Goal: Task Accomplishment & Management: Use online tool/utility

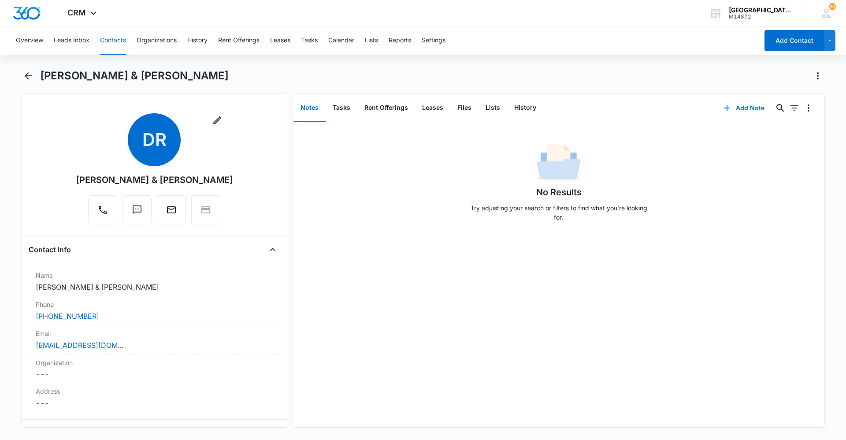
scroll to position [88, 0]
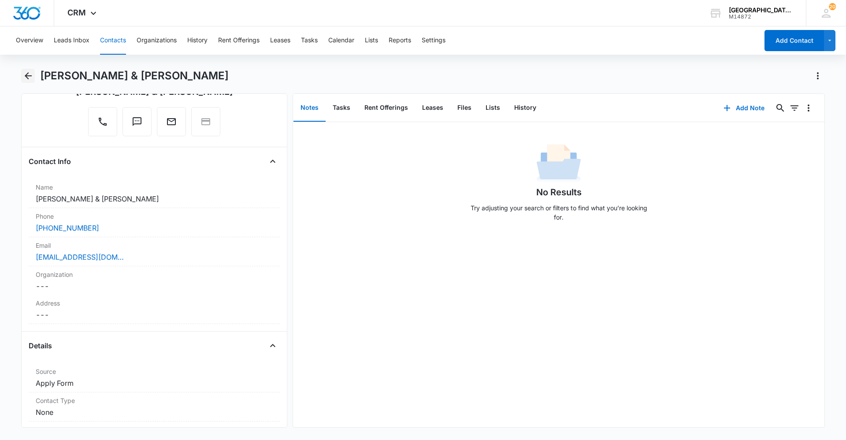
click at [24, 72] on icon "Back" at bounding box center [28, 75] width 11 height 11
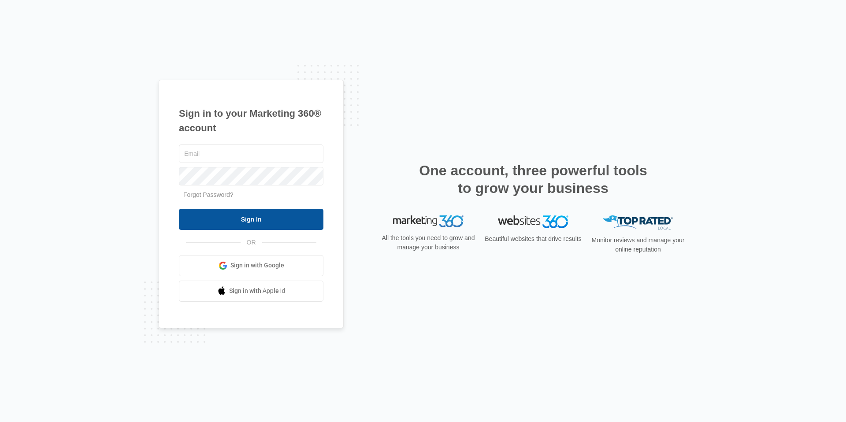
type input "[EMAIL_ADDRESS][DOMAIN_NAME]"
click at [252, 220] on input "Sign In" at bounding box center [251, 219] width 144 height 21
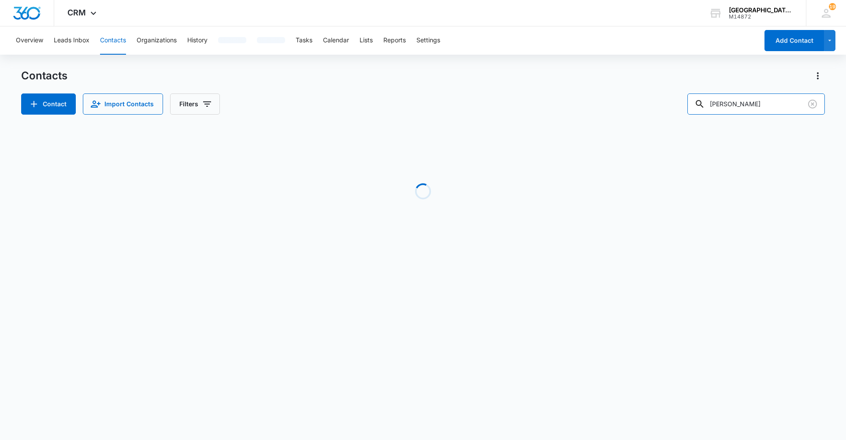
drag, startPoint x: 578, startPoint y: 104, endPoint x: 549, endPoint y: 102, distance: 29.1
click at [560, 100] on div "Contact Import Contacts Filters mary" at bounding box center [423, 103] width 804 height 21
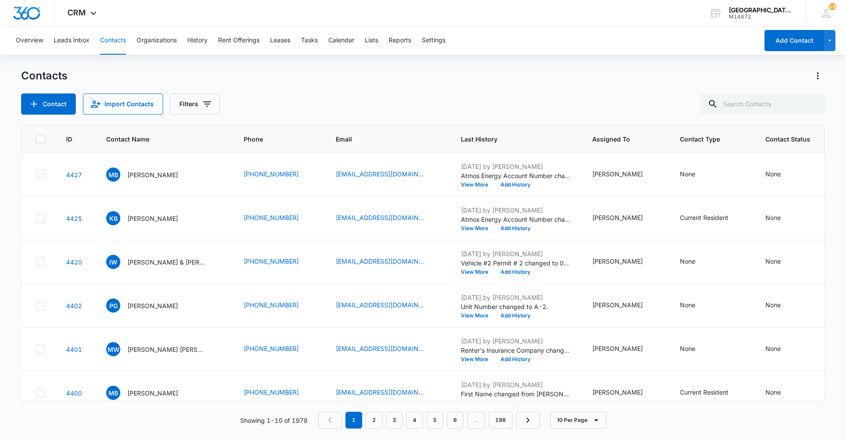
click at [557, 76] on div "Contacts" at bounding box center [423, 76] width 804 height 14
click at [779, 104] on input "text" at bounding box center [762, 103] width 124 height 21
click at [626, 84] on div "Contacts Contact Import Contacts Filters" at bounding box center [423, 92] width 804 height 46
click at [759, 97] on input "text" at bounding box center [762, 103] width 124 height 21
drag, startPoint x: 615, startPoint y: 71, endPoint x: 721, endPoint y: 106, distance: 110.9
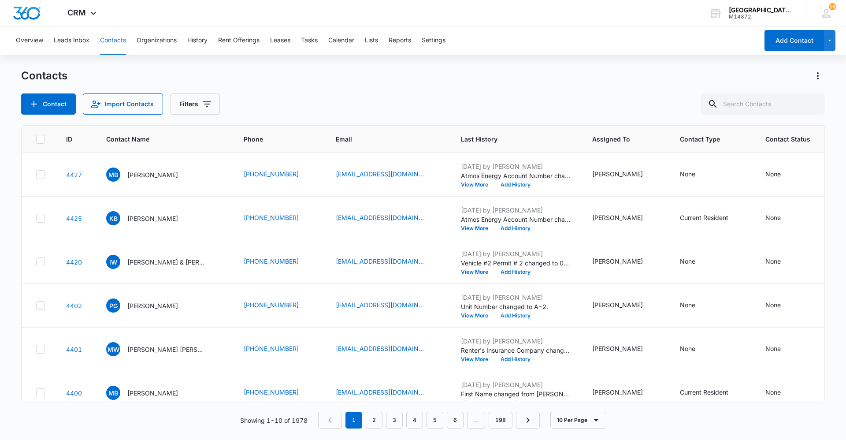
click at [617, 70] on div "Contacts" at bounding box center [423, 76] width 804 height 14
drag, startPoint x: 768, startPoint y: 114, endPoint x: 767, endPoint y: 107, distance: 6.4
click at [768, 112] on input "text" at bounding box center [762, 103] width 124 height 21
type input "i"
click at [35, 92] on div "Contacts Contact Import Contacts Filters" at bounding box center [423, 92] width 804 height 46
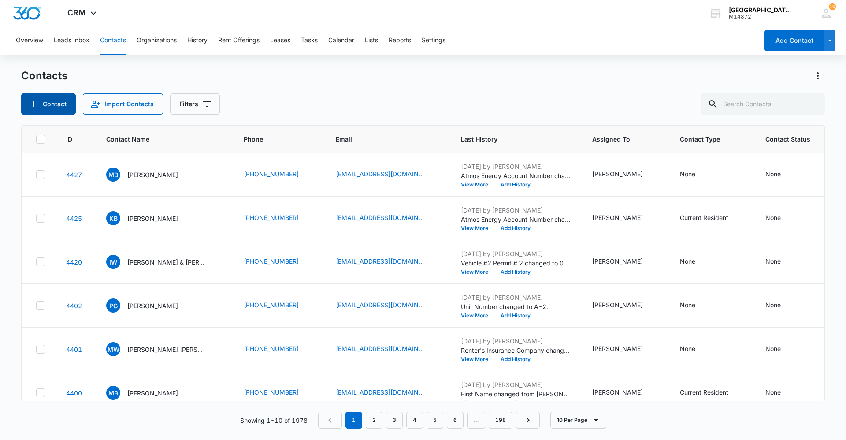
click at [37, 98] on button "Contact" at bounding box center [48, 103] width 55 height 21
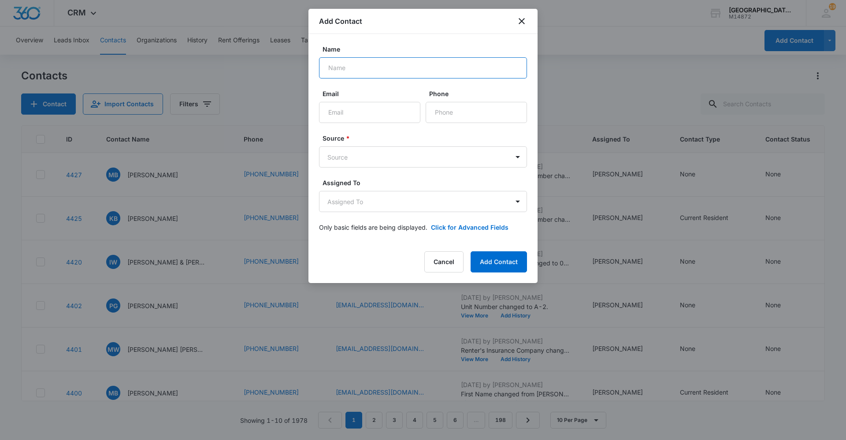
click at [373, 73] on input "Name" at bounding box center [423, 67] width 208 height 21
type input "Dustin Glover"
click at [366, 115] on input "Email" at bounding box center [369, 112] width 101 height 21
click at [492, 117] on input "Phone" at bounding box center [476, 112] width 101 height 21
click at [337, 110] on input "Email" at bounding box center [369, 112] width 101 height 21
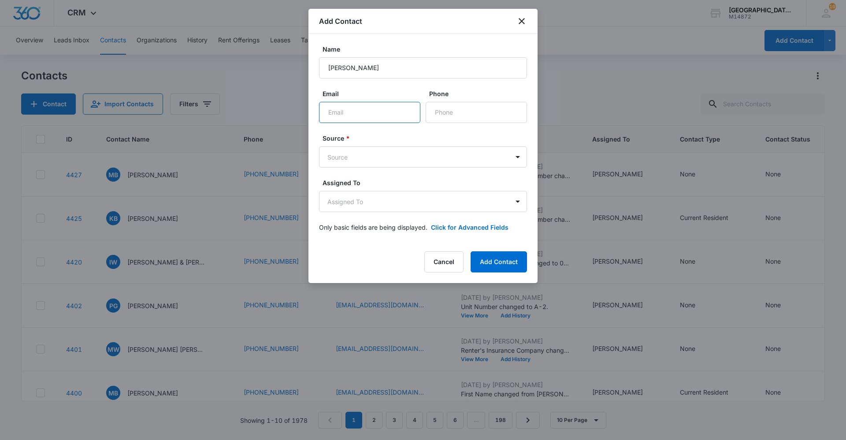
type input "D"
click at [523, 23] on icon "close" at bounding box center [521, 21] width 11 height 11
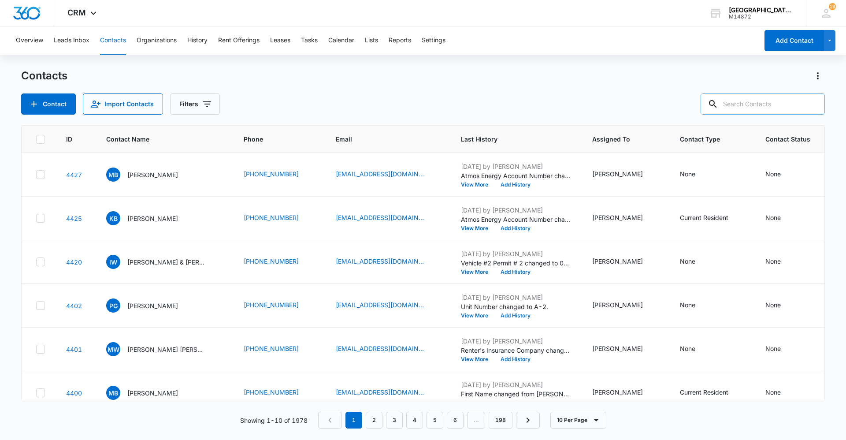
click at [767, 105] on input "text" at bounding box center [762, 103] width 124 height 21
type input "dustin"
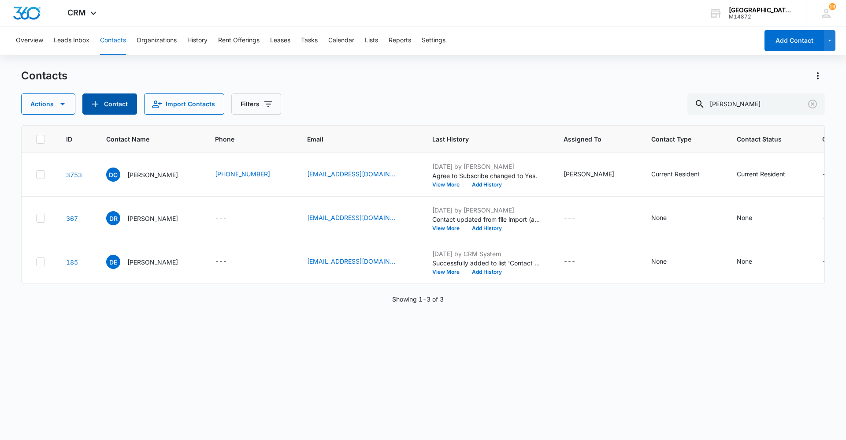
click at [113, 104] on button "Contact" at bounding box center [109, 103] width 55 height 21
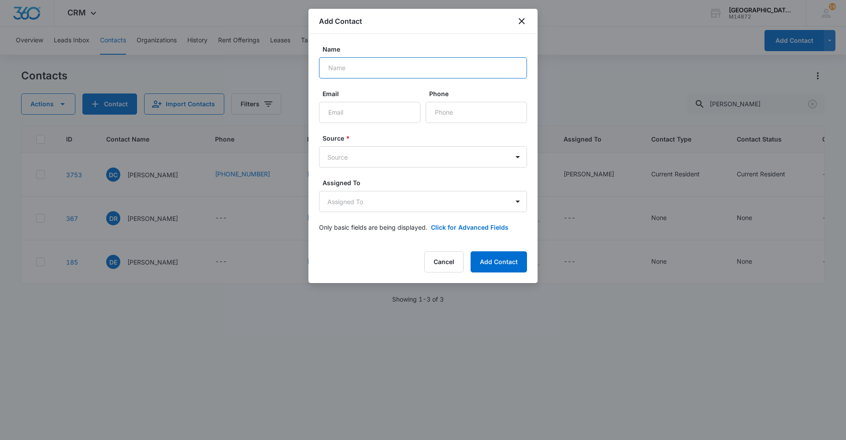
click at [360, 67] on input "Name" at bounding box center [423, 67] width 208 height 21
type input "Dustin Glover"
click at [354, 120] on input "Email" at bounding box center [369, 112] width 101 height 21
type input "DGloverAg@gmail.com"
click at [466, 109] on input "Phone" at bounding box center [476, 112] width 101 height 21
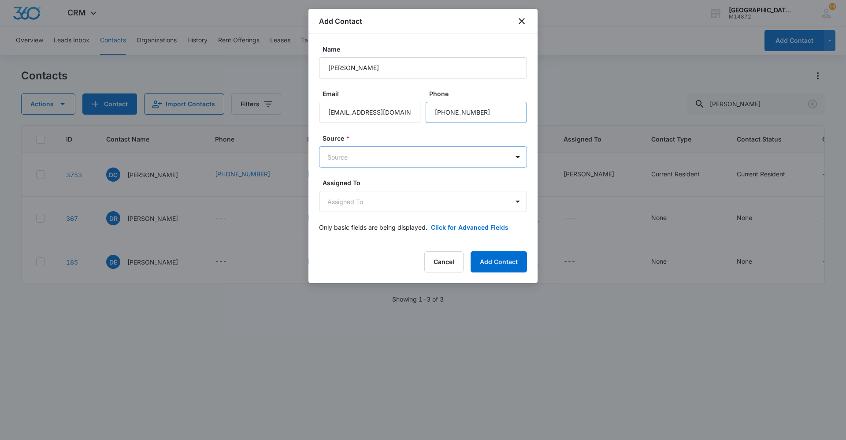
type input "(970) 539-3032"
click at [441, 162] on body "CRM Apps Reputation Websites Forms CRM Email Social Content Ads Intelligence Fi…" at bounding box center [423, 220] width 846 height 440
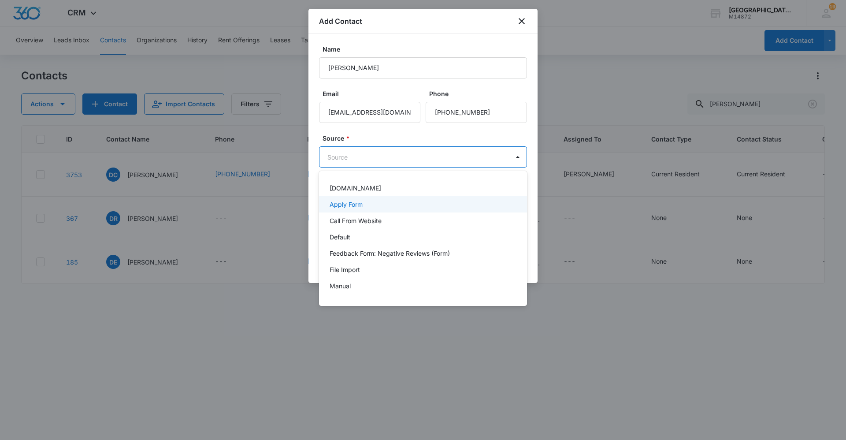
click at [364, 205] on div "Apply Form" at bounding box center [422, 204] width 185 height 9
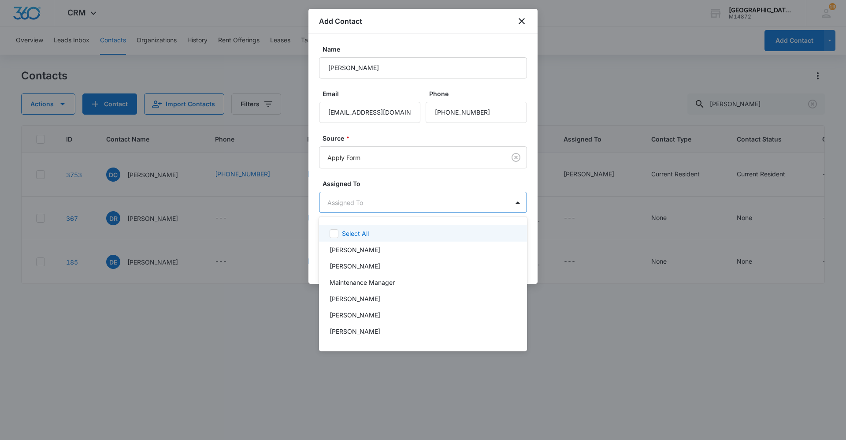
click at [372, 196] on body "CRM Apps Reputation Websites Forms CRM Email Social Content Ads Intelligence Fi…" at bounding box center [423, 220] width 846 height 440
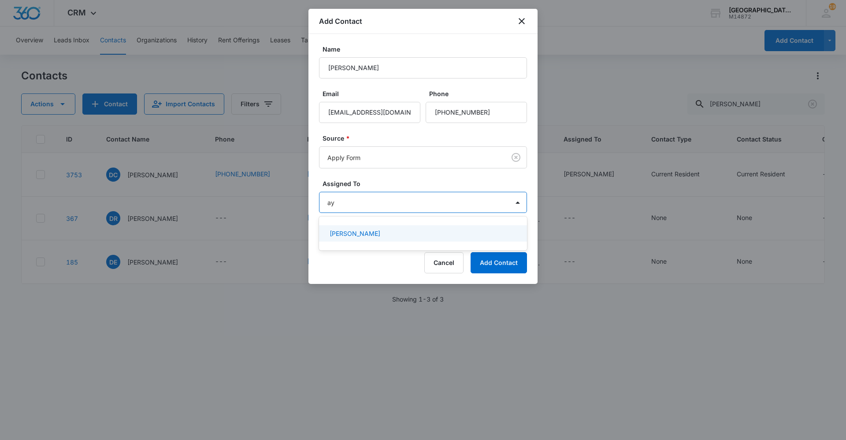
type input "ayd"
click at [364, 229] on p "Aydin Reinking" at bounding box center [355, 233] width 51 height 9
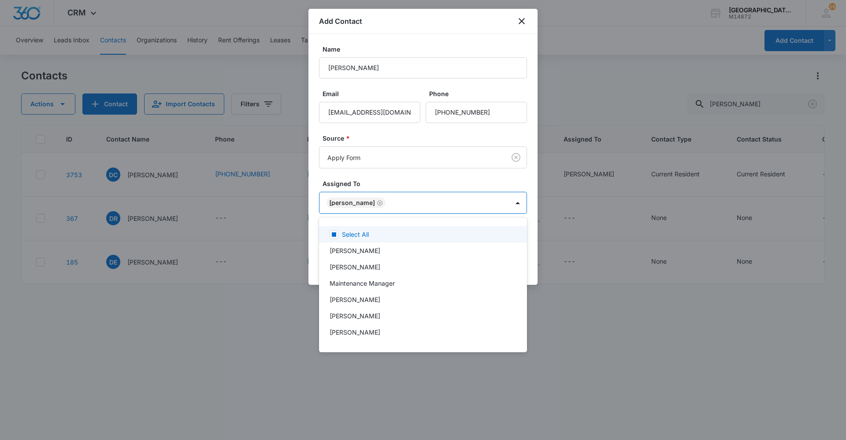
click at [459, 180] on div at bounding box center [423, 220] width 846 height 440
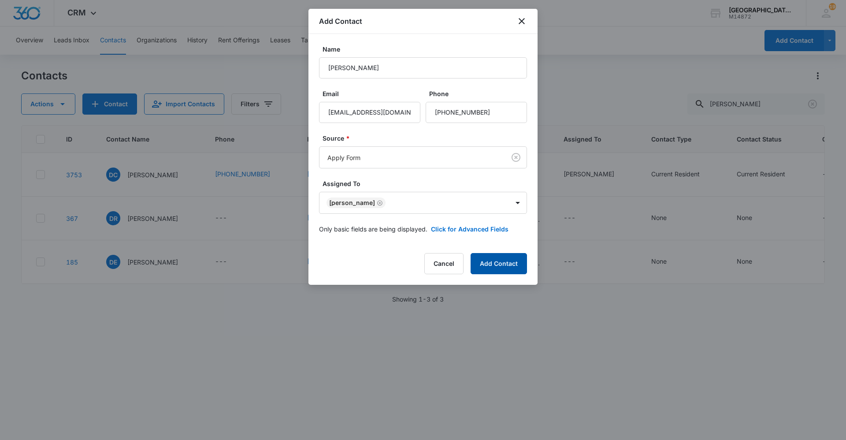
click at [503, 262] on button "Add Contact" at bounding box center [498, 263] width 56 height 21
click at [575, 130] on div at bounding box center [423, 220] width 846 height 440
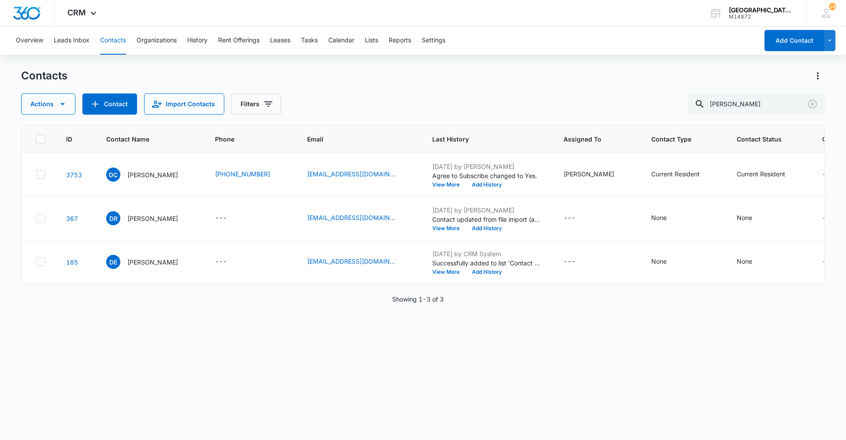
drag, startPoint x: 511, startPoint y: 76, endPoint x: 563, endPoint y: 75, distance: 51.6
click at [515, 75] on div "Contacts" at bounding box center [423, 76] width 804 height 14
drag, startPoint x: 637, startPoint y: 104, endPoint x: 487, endPoint y: 89, distance: 151.0
click at [532, 97] on div "Actions Contact Import Contacts Filters dustin" at bounding box center [423, 103] width 804 height 21
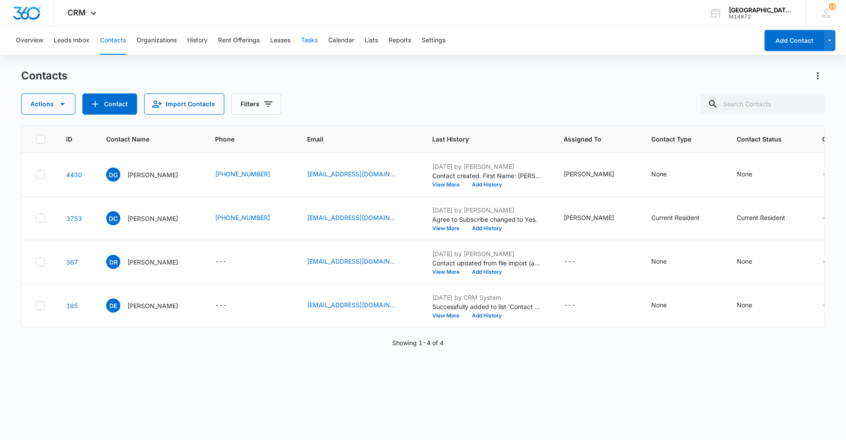
click at [315, 45] on button "Tasks" at bounding box center [309, 40] width 17 height 28
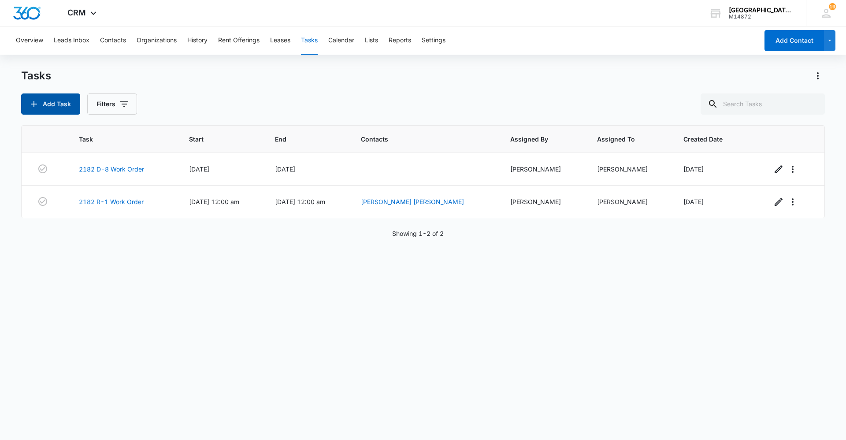
click at [53, 101] on button "Add Task" at bounding box center [50, 103] width 59 height 21
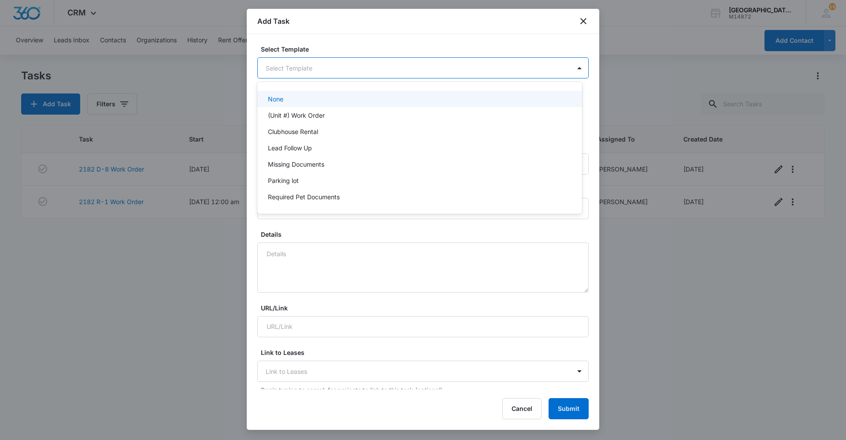
click at [355, 70] on body "CRM Apps Reputation Websites Forms CRM Email Social Content Ads Intelligence Fi…" at bounding box center [423, 220] width 846 height 440
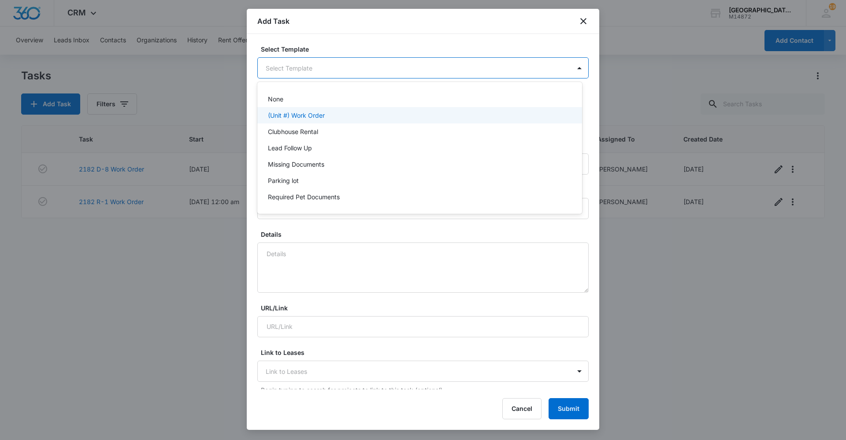
click at [323, 117] on p "(Unit #) Work Order" at bounding box center [296, 115] width 57 height 9
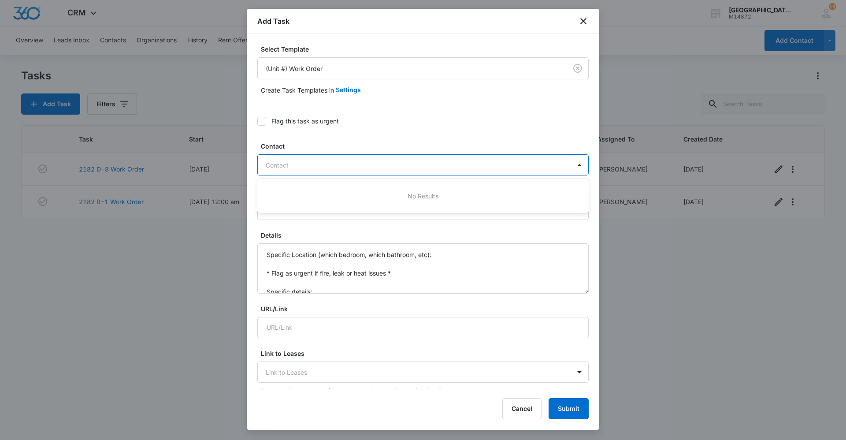
click at [319, 164] on div at bounding box center [418, 164] width 304 height 11
type input "dustin"
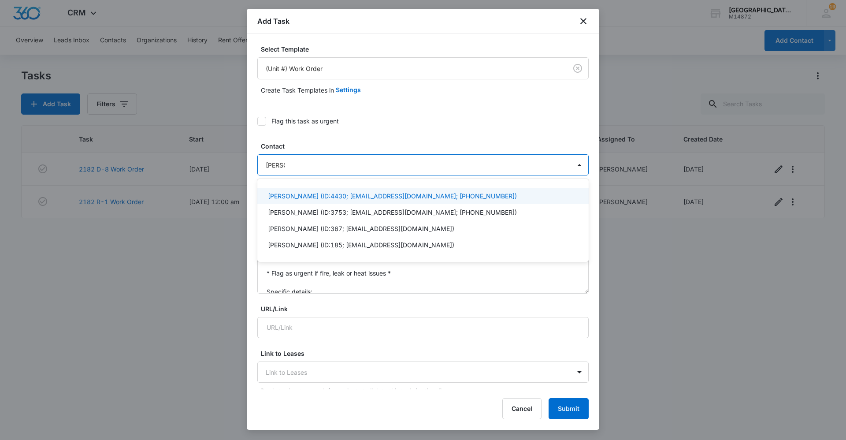
click at [353, 192] on p "Dustin Glover (ID:4430; DGloverAg@gmail.com; (970) 539-3032)" at bounding box center [392, 195] width 249 height 9
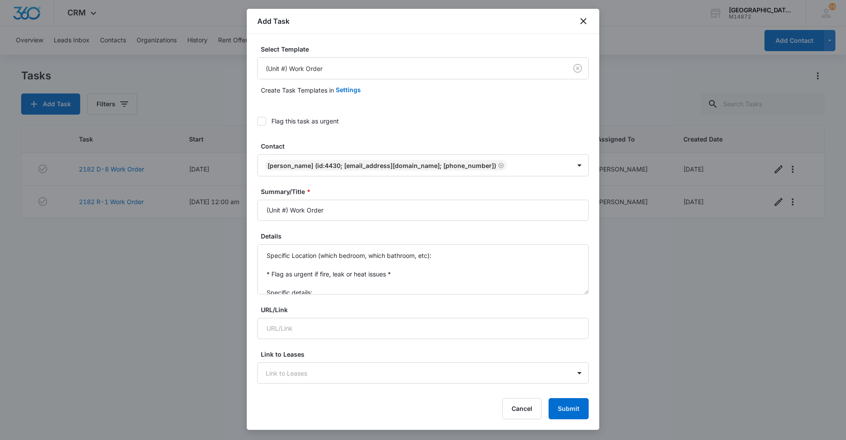
click at [409, 127] on div "Flag this task as urgent" at bounding box center [422, 121] width 331 height 20
drag, startPoint x: 288, startPoint y: 209, endPoint x: 212, endPoint y: 206, distance: 75.8
click at [212, 206] on body "CRM Apps Reputation Websites Forms CRM Email Social Content Ads Intelligence Fi…" at bounding box center [423, 220] width 846 height 440
type input "2182 I-2 Work Order"
click at [345, 228] on form "Select Template (Unit #) Work Order Create Task Templates in Settings Flag this…" at bounding box center [422, 446] width 331 height 804
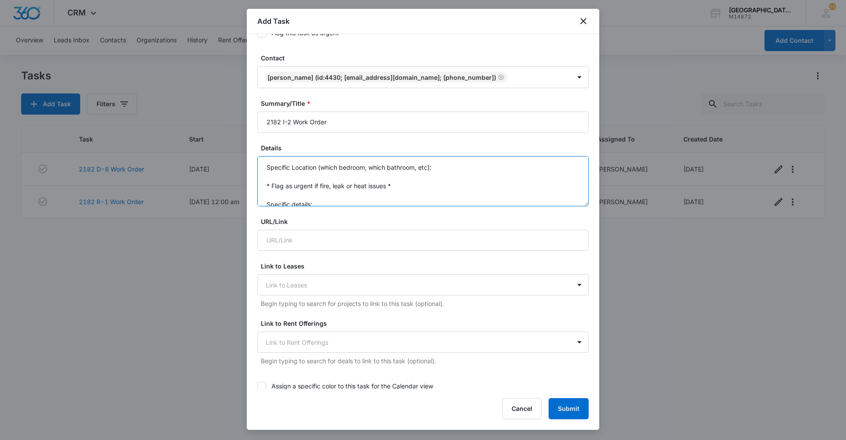
scroll to position [19, 0]
drag, startPoint x: 260, startPoint y: 165, endPoint x: 376, endPoint y: 215, distance: 126.0
click at [376, 215] on form "Select Template (Unit #) Work Order Create Task Templates in Settings Flag this…" at bounding box center [422, 358] width 331 height 804
type textarea "Please move-in a washer and dryer, tenant moves in today."
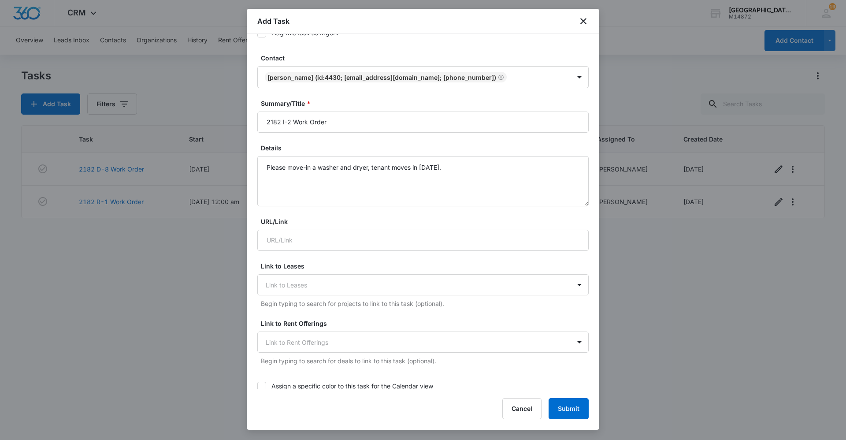
click at [396, 216] on form "Select Template (Unit #) Work Order Create Task Templates in Settings Flag this…" at bounding box center [422, 358] width 331 height 804
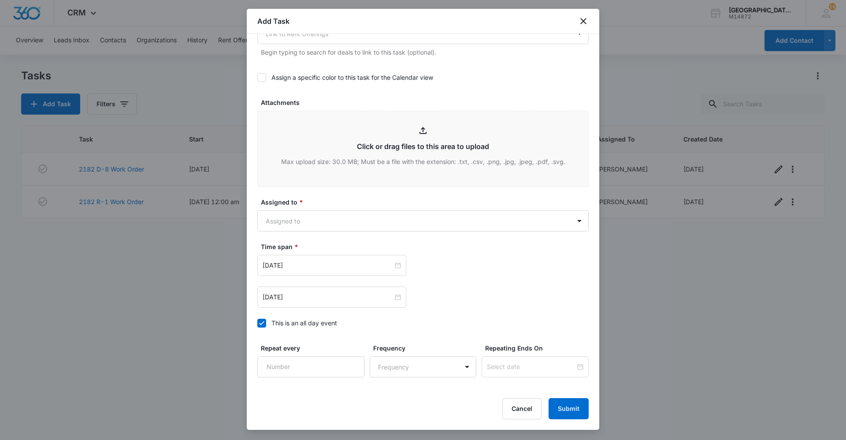
scroll to position [459, 0]
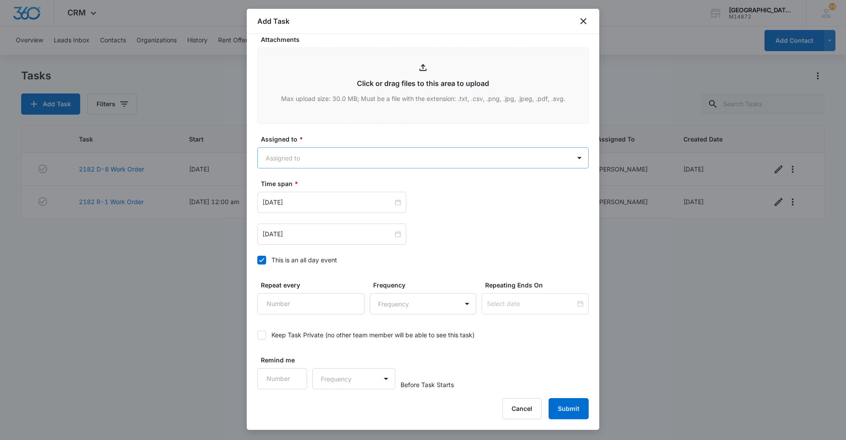
click at [360, 158] on body "CRM Apps Reputation Websites Forms CRM Email Social Content Ads Intelligence Fi…" at bounding box center [423, 220] width 846 height 440
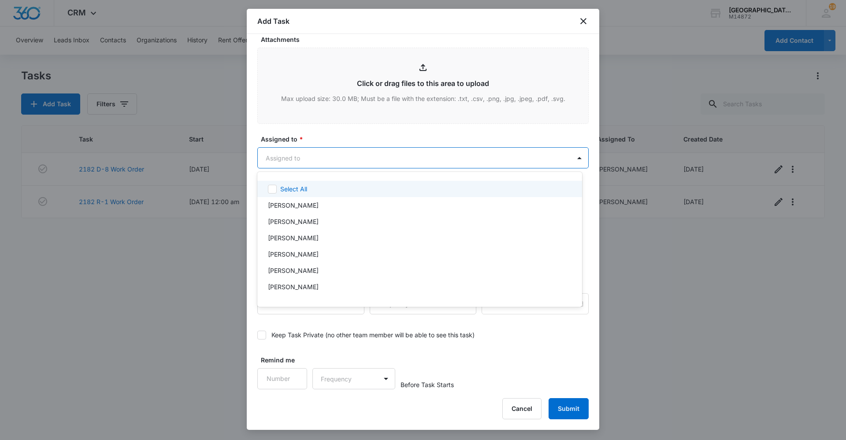
type input "a"
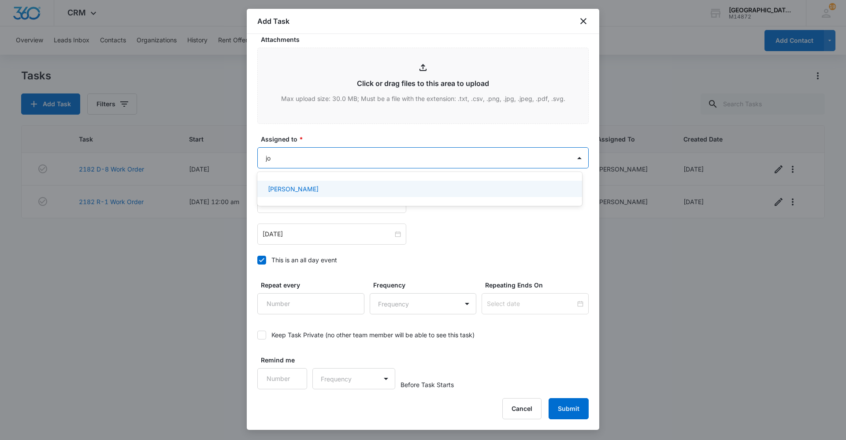
type input "jon"
click at [349, 195] on div "Jonathan Guptill" at bounding box center [419, 189] width 325 height 16
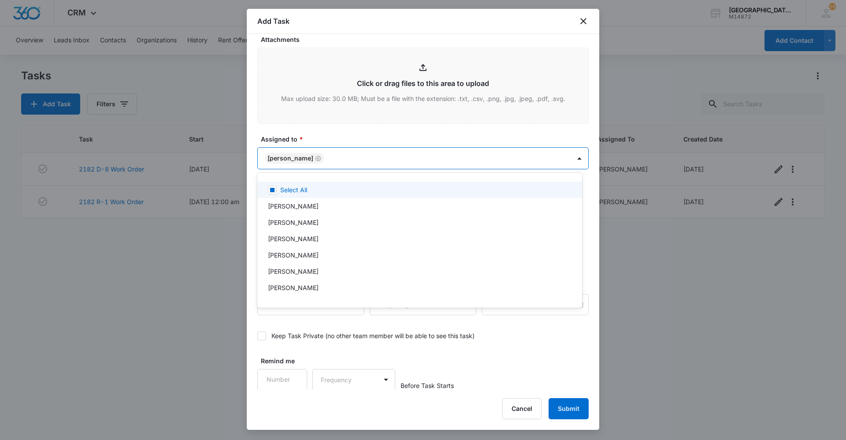
drag, startPoint x: 357, startPoint y: 140, endPoint x: 351, endPoint y: 145, distance: 7.5
click at [357, 140] on div at bounding box center [423, 220] width 846 height 440
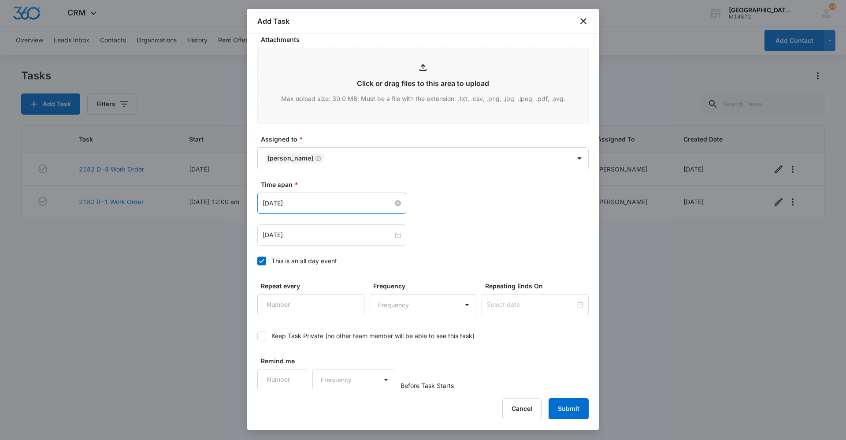
click at [326, 201] on input "Feb 16, 2023" at bounding box center [328, 203] width 130 height 10
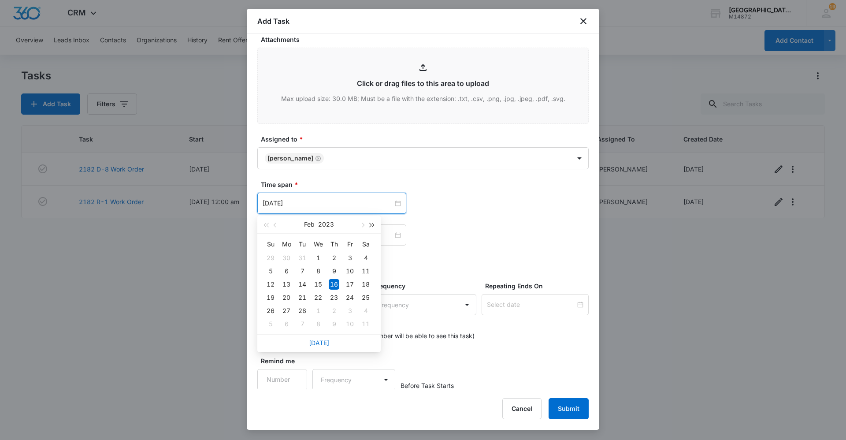
click at [373, 218] on button "button" at bounding box center [372, 224] width 10 height 18
click at [372, 222] on button "button" at bounding box center [372, 224] width 10 height 18
click at [363, 225] on span "button" at bounding box center [362, 225] width 4 height 4
click at [363, 224] on span "button" at bounding box center [362, 225] width 4 height 4
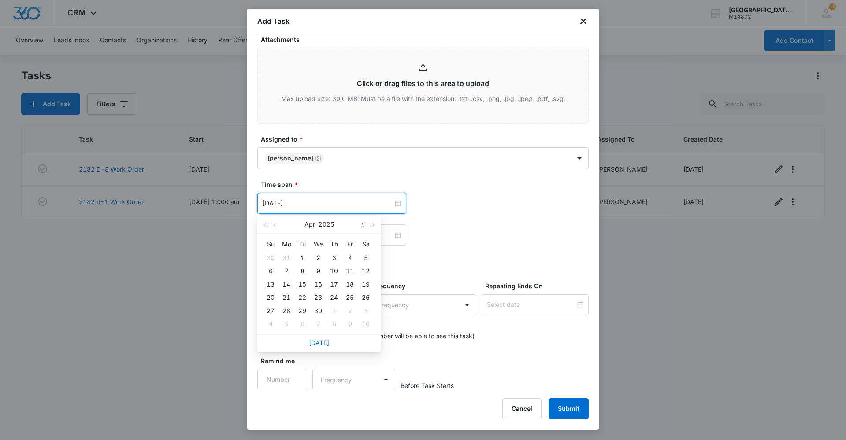
click at [363, 224] on span "button" at bounding box center [362, 225] width 4 height 4
type input "Sep 16, 2025"
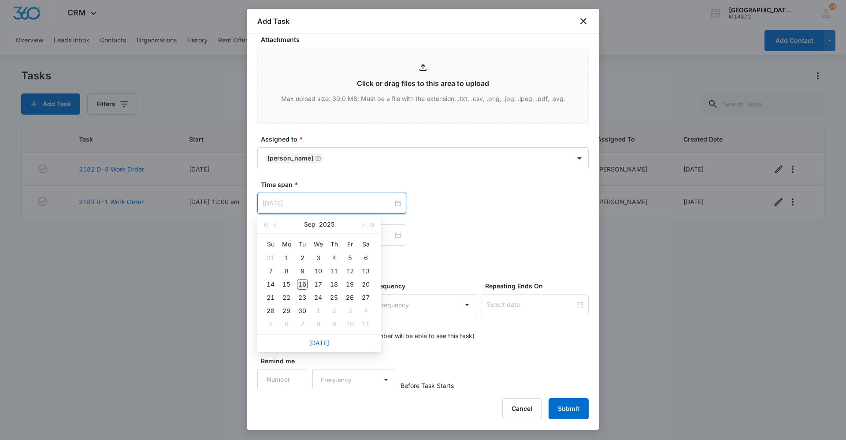
click at [303, 284] on div "16" at bounding box center [302, 284] width 11 height 11
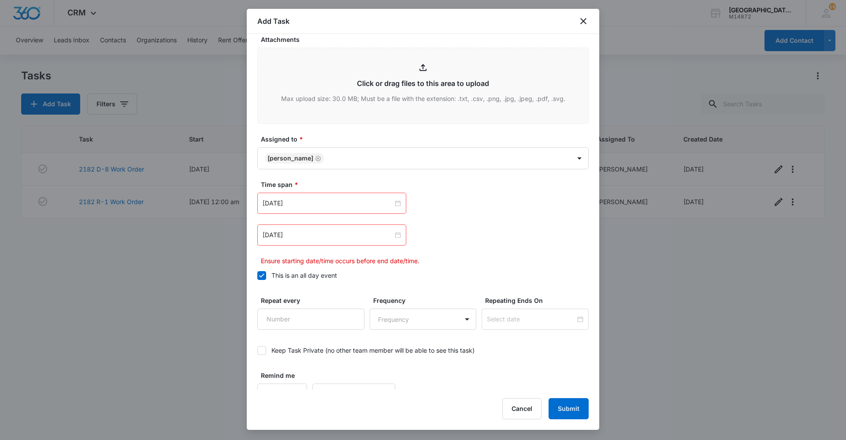
click at [522, 202] on div "Sep 16, 2025 Sep 2025 Su Mo Tu We Th Fr Sa 31 1 2 3 4 5 6 7 8 9 10 11 12 13 14 …" at bounding box center [422, 203] width 331 height 21
click at [327, 236] on input "Feb 16, 2023" at bounding box center [328, 235] width 130 height 10
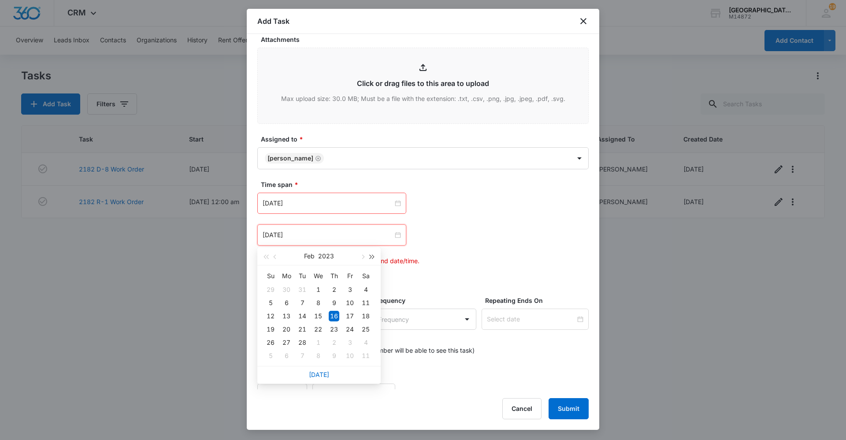
click at [370, 258] on span "button" at bounding box center [372, 257] width 4 height 4
click at [364, 257] on button "button" at bounding box center [362, 256] width 10 height 18
click at [364, 256] on span "button" at bounding box center [362, 257] width 4 height 4
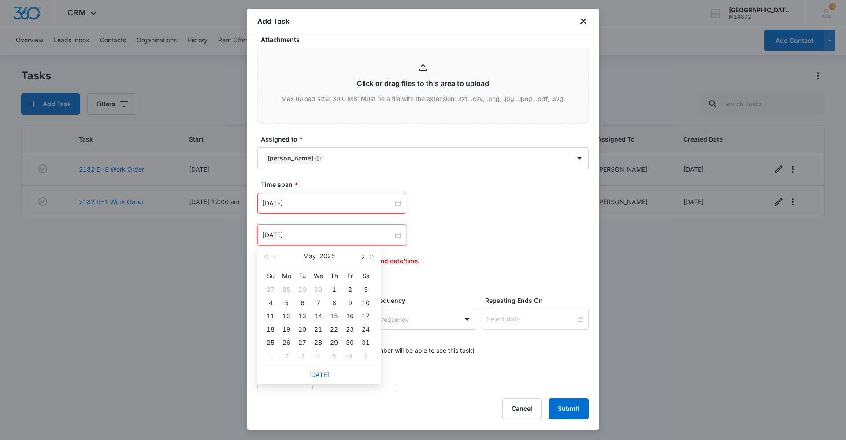
click at [364, 256] on span "button" at bounding box center [362, 257] width 4 height 4
type input "Sep 23, 2025"
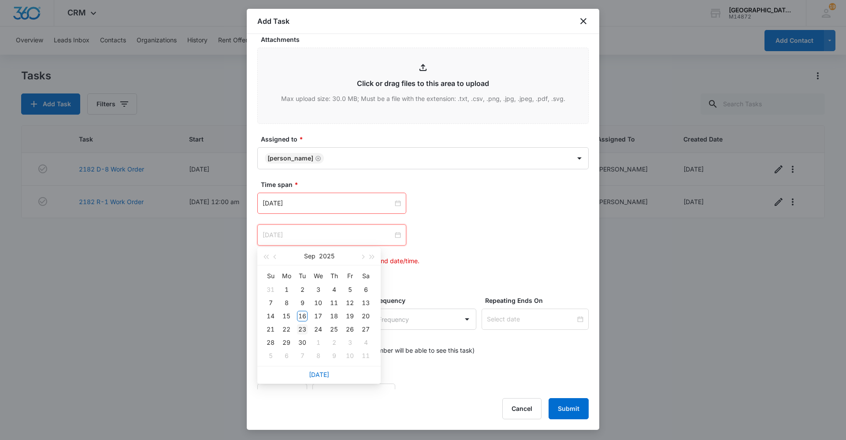
click at [304, 330] on div "23" at bounding box center [302, 329] width 11 height 11
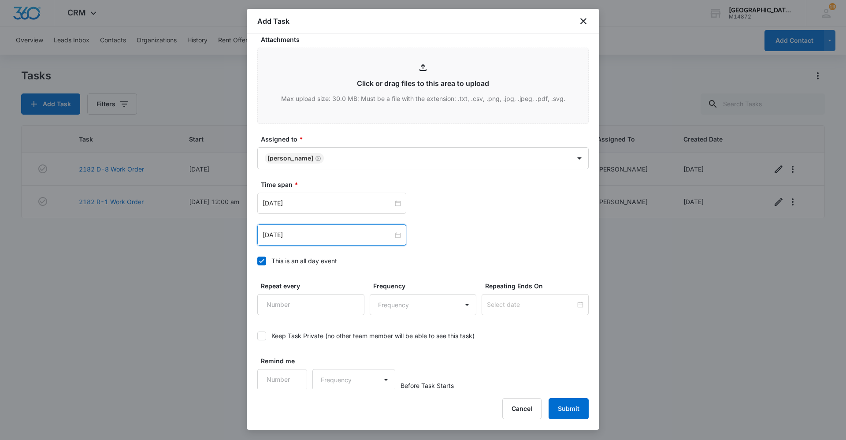
click at [499, 219] on div "Sep 16, 2025 Sep 2025 Su Mo Tu We Th Fr Sa 31 1 2 3 4 5 6 7 8 9 10 11 12 13 14 …" at bounding box center [422, 219] width 331 height 53
click at [264, 260] on icon at bounding box center [262, 261] width 8 height 8
click at [257, 261] on input "This is an all day event" at bounding box center [257, 261] width 0 height 0
click at [264, 261] on icon at bounding box center [262, 261] width 8 height 8
click at [257, 261] on input "This is an all day event" at bounding box center [257, 261] width 0 height 0
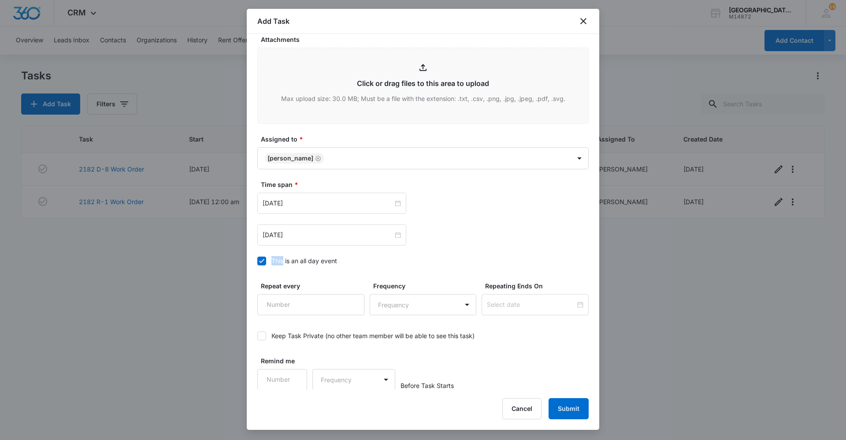
scroll to position [460, 0]
click at [335, 201] on input "Feb 16, 2023" at bounding box center [328, 202] width 130 height 10
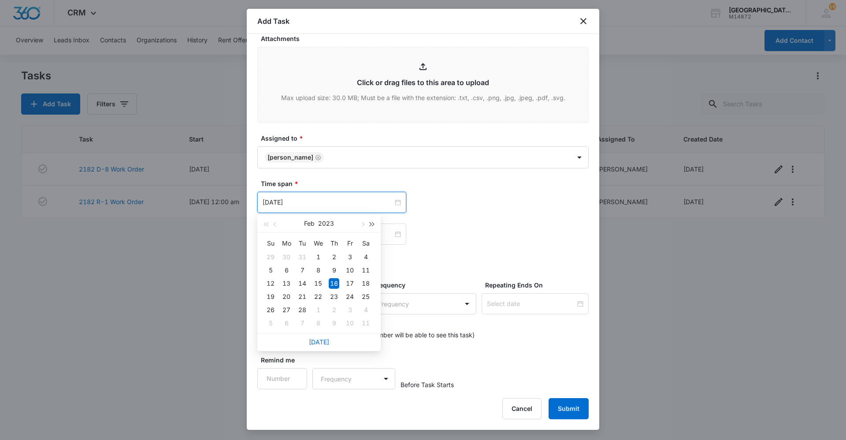
click at [368, 226] on button "button" at bounding box center [372, 224] width 10 height 18
click at [370, 224] on span "button" at bounding box center [372, 224] width 4 height 4
click at [360, 225] on button "button" at bounding box center [362, 224] width 10 height 18
click at [360, 224] on span "button" at bounding box center [362, 224] width 4 height 4
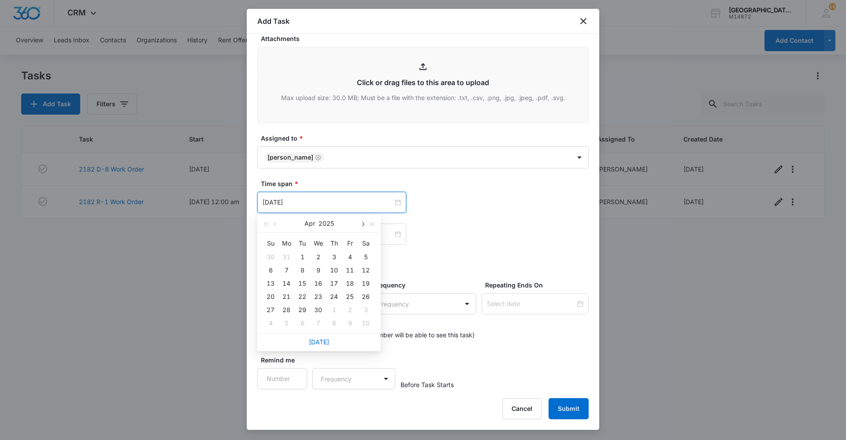
click at [360, 224] on span "button" at bounding box center [362, 224] width 4 height 4
click at [360, 226] on button "button" at bounding box center [362, 224] width 10 height 18
type input "Sep 16, 2025"
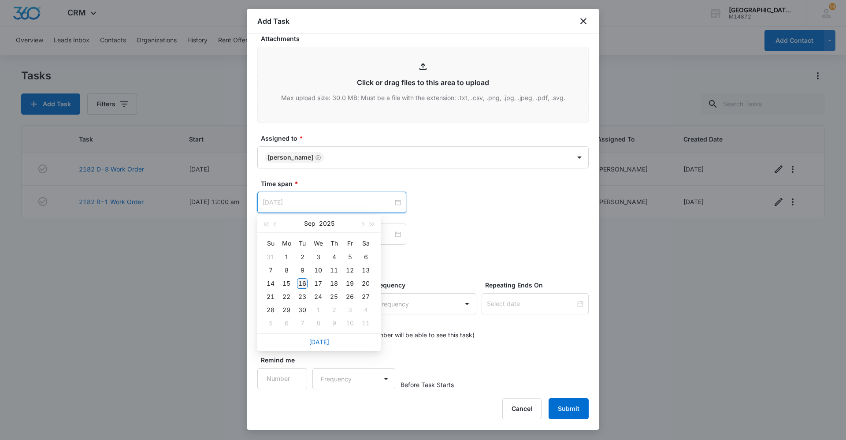
click at [302, 285] on div "16" at bounding box center [302, 283] width 11 height 11
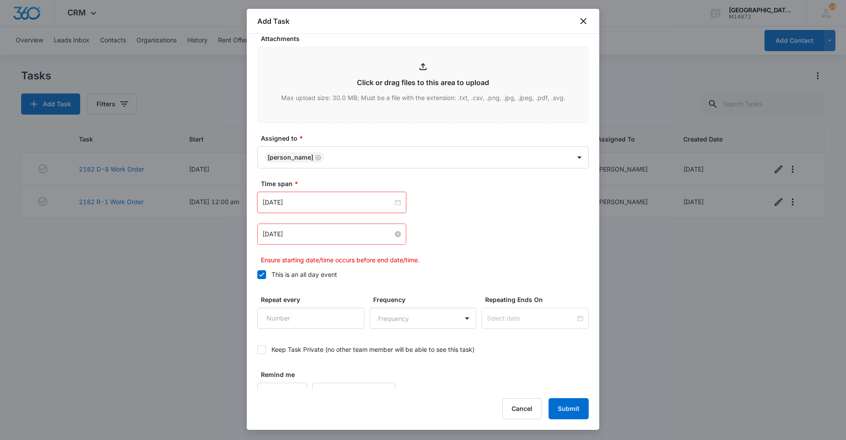
click at [319, 239] on div "Feb 16, 2023" at bounding box center [331, 233] width 149 height 21
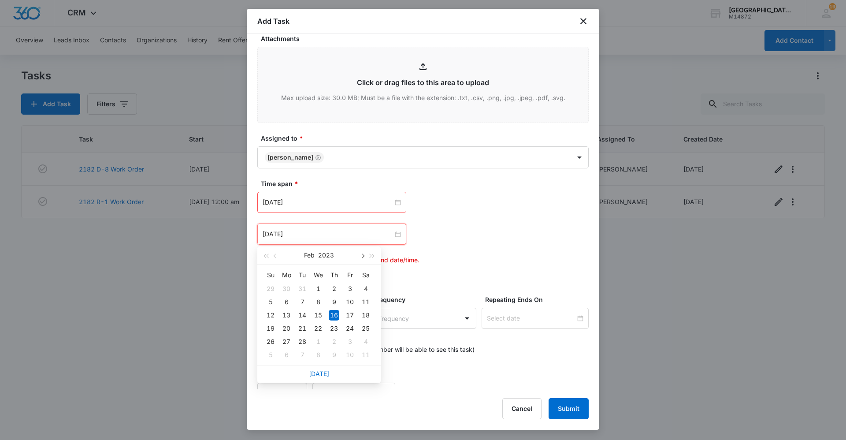
click at [364, 256] on span "button" at bounding box center [362, 256] width 4 height 4
click at [373, 256] on span "button" at bounding box center [372, 256] width 4 height 4
click at [361, 255] on span "button" at bounding box center [362, 256] width 4 height 4
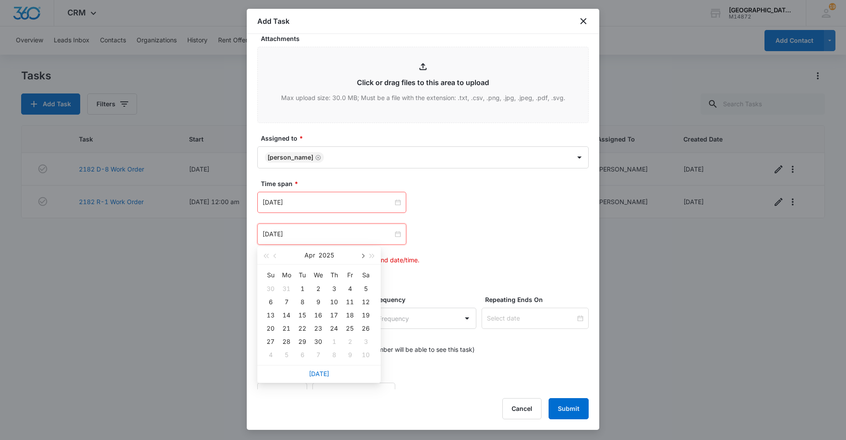
click at [361, 255] on span "button" at bounding box center [362, 256] width 4 height 4
click at [362, 255] on span "button" at bounding box center [362, 256] width 4 height 4
type input "Sep 23, 2025"
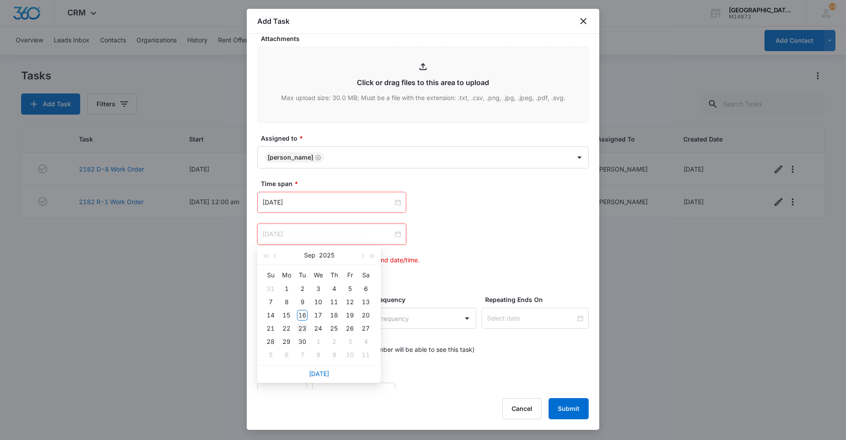
click at [304, 326] on div "23" at bounding box center [302, 328] width 11 height 11
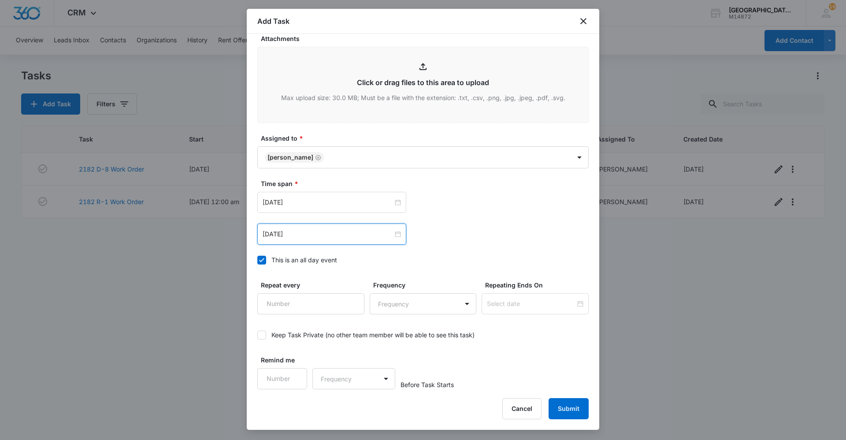
click at [437, 206] on div "Sep 16, 2025 Sep 2025 Su Mo Tu We Th Fr Sa 31 1 2 3 4 5 6 7 8 9 10 11 12 13 14 …" at bounding box center [422, 202] width 331 height 21
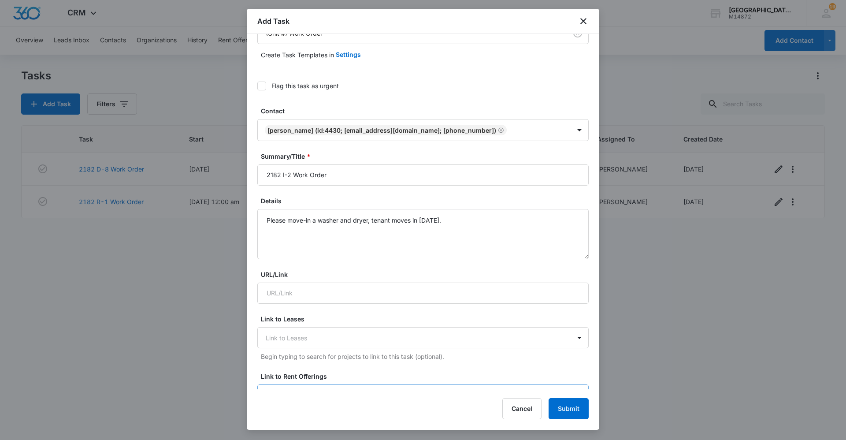
scroll to position [0, 0]
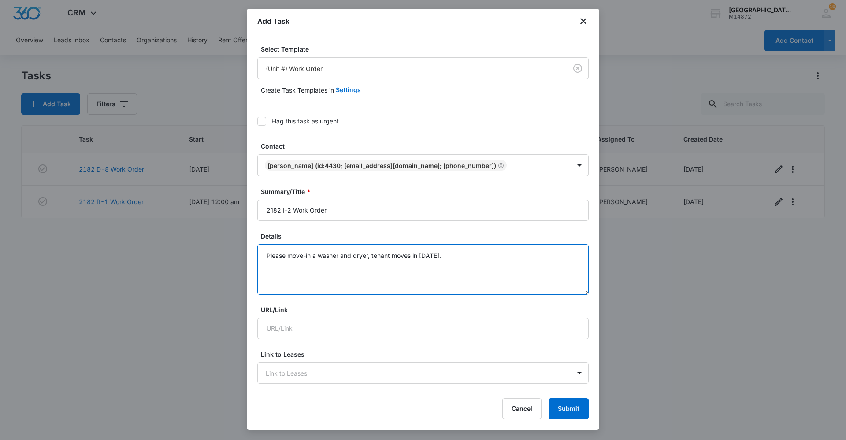
drag, startPoint x: 399, startPoint y: 255, endPoint x: 495, endPoint y: 254, distance: 95.6
click at [491, 256] on textarea "Please move-in a washer and dryer, tenant moves in today." at bounding box center [422, 269] width 331 height 50
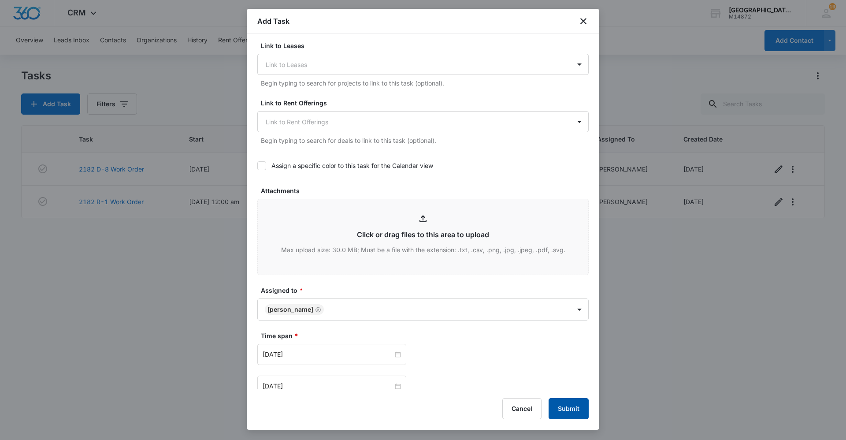
type textarea "Please move-in a washer and dryer, tenant may be moving in today."
click at [581, 408] on button "Submit" at bounding box center [568, 408] width 40 height 21
